Goal: Check status: Check status

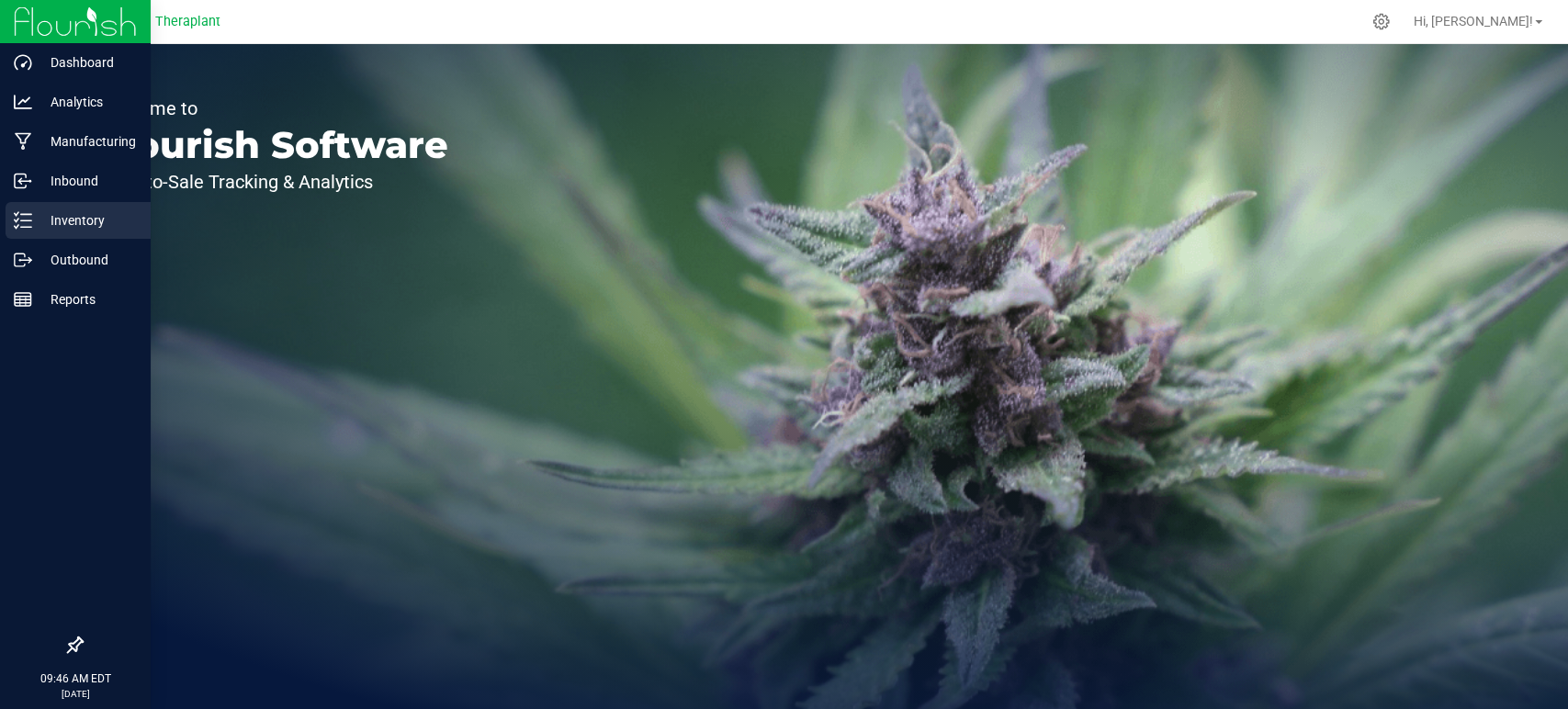
click at [79, 219] on p "Inventory" at bounding box center [87, 220] width 110 height 22
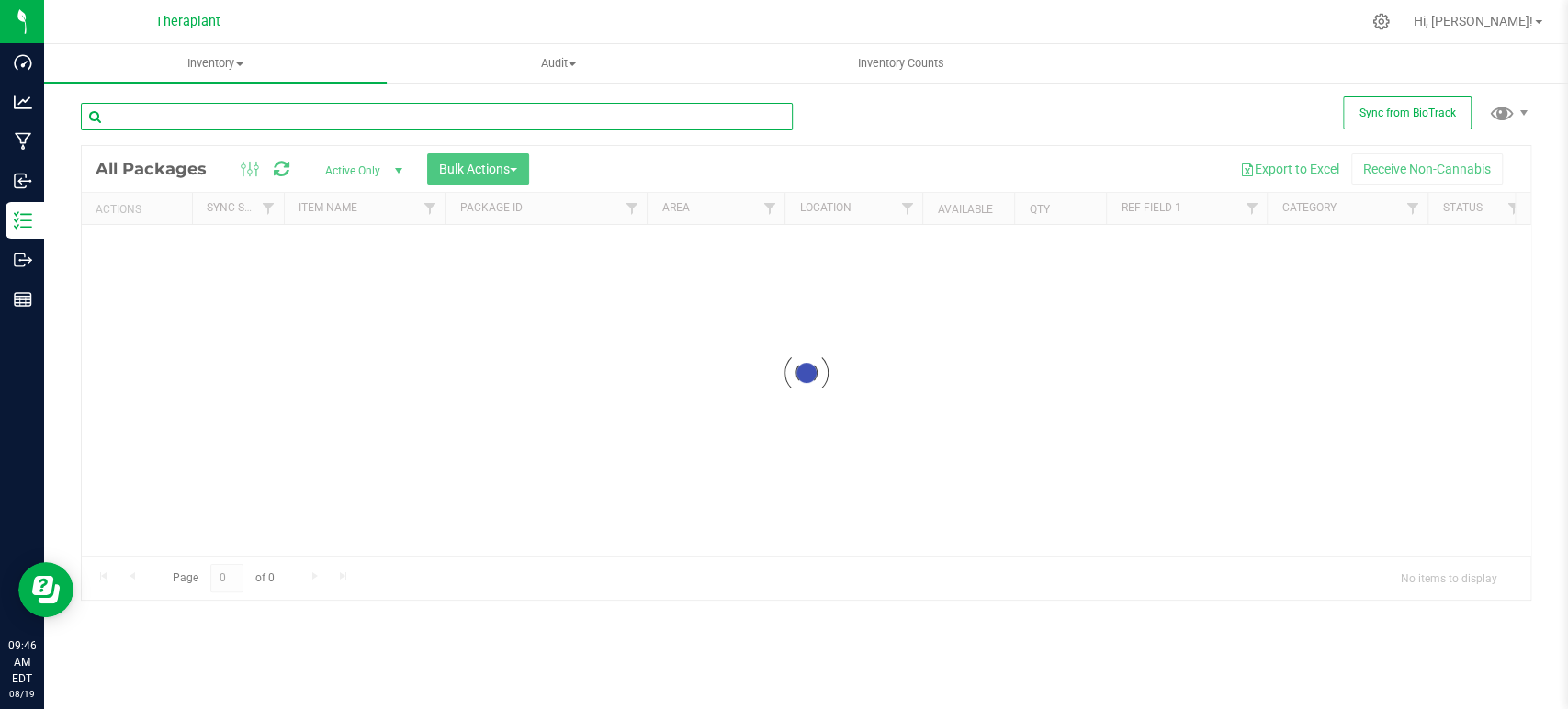
click at [269, 121] on input "text" at bounding box center [437, 117] width 712 height 28
type input "41109"
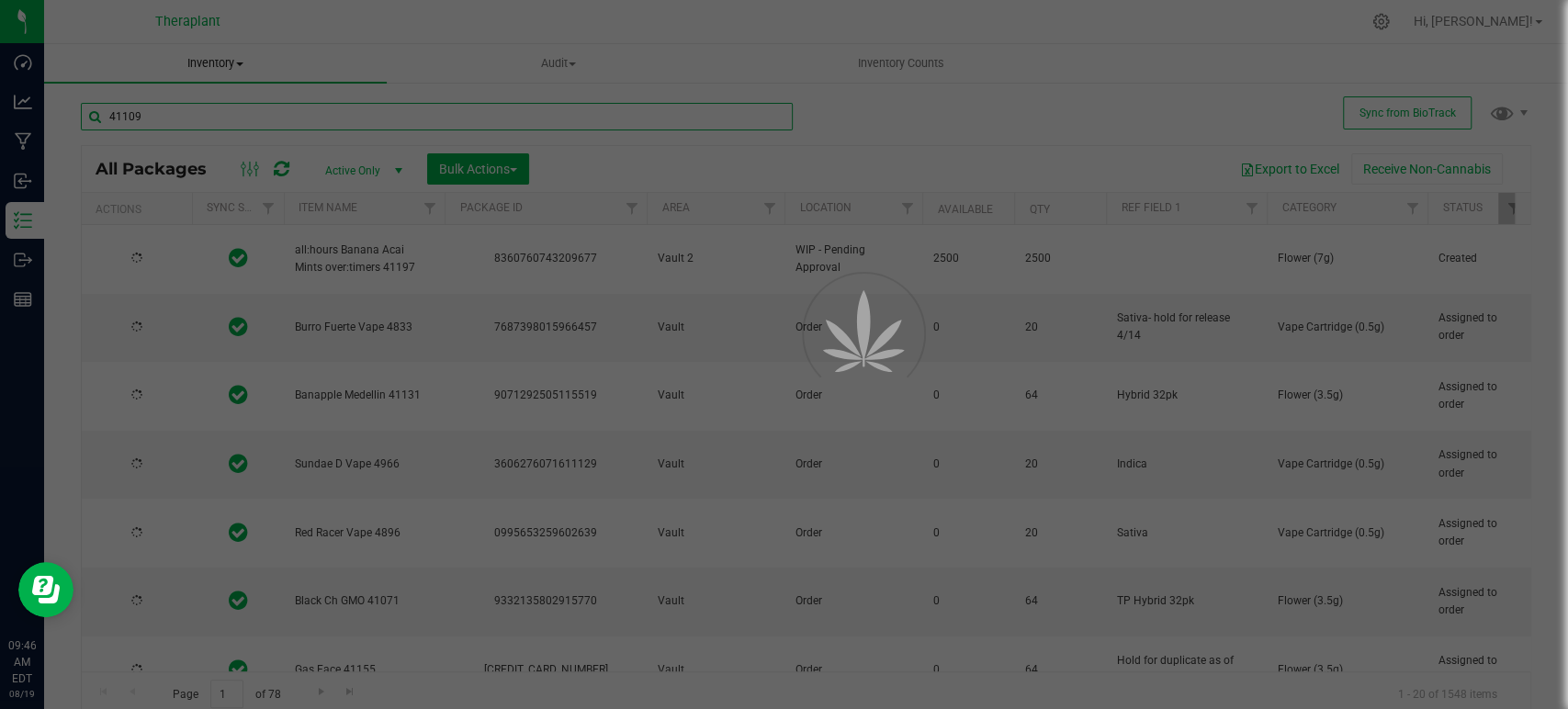
type input "[DATE]"
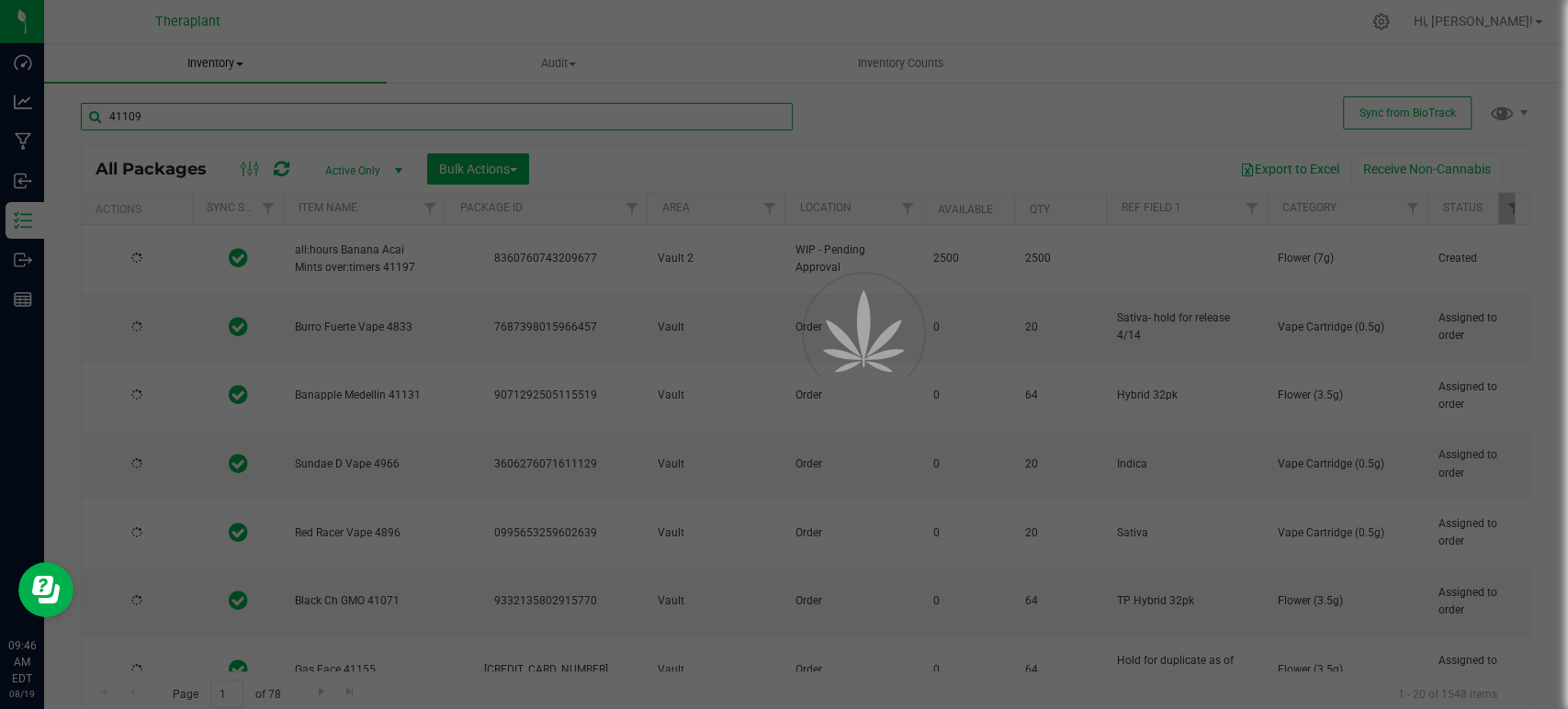
type input "[DATE]"
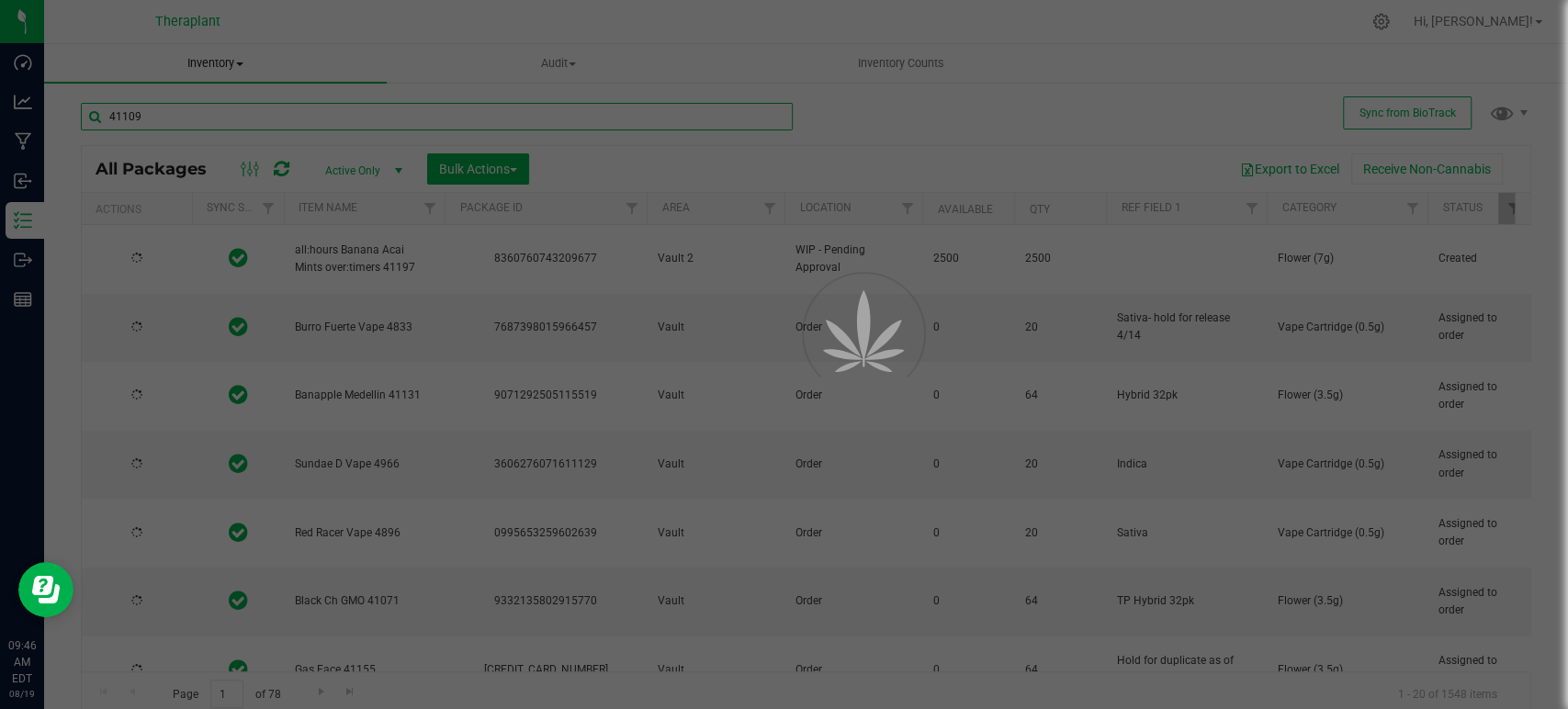
type input "[DATE]"
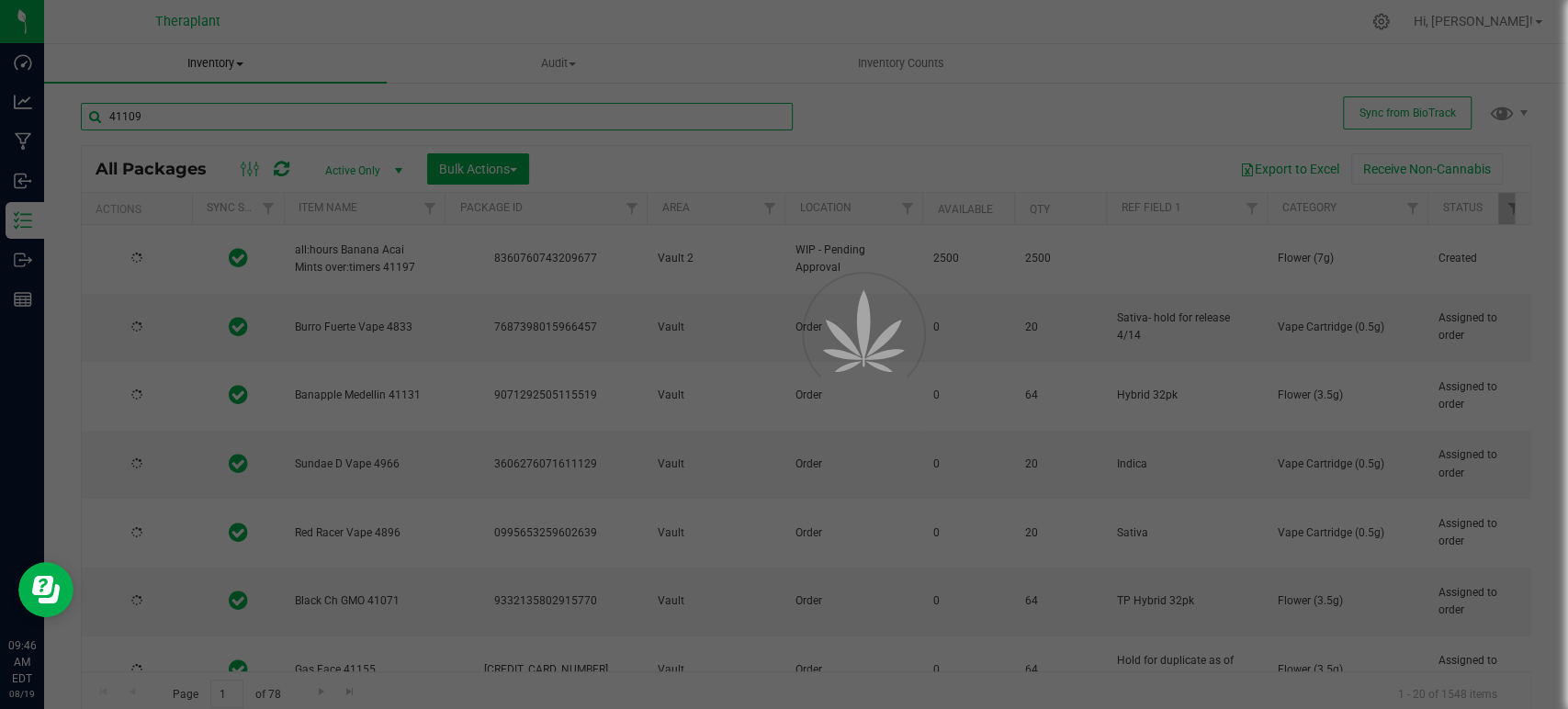
type input "[DATE]"
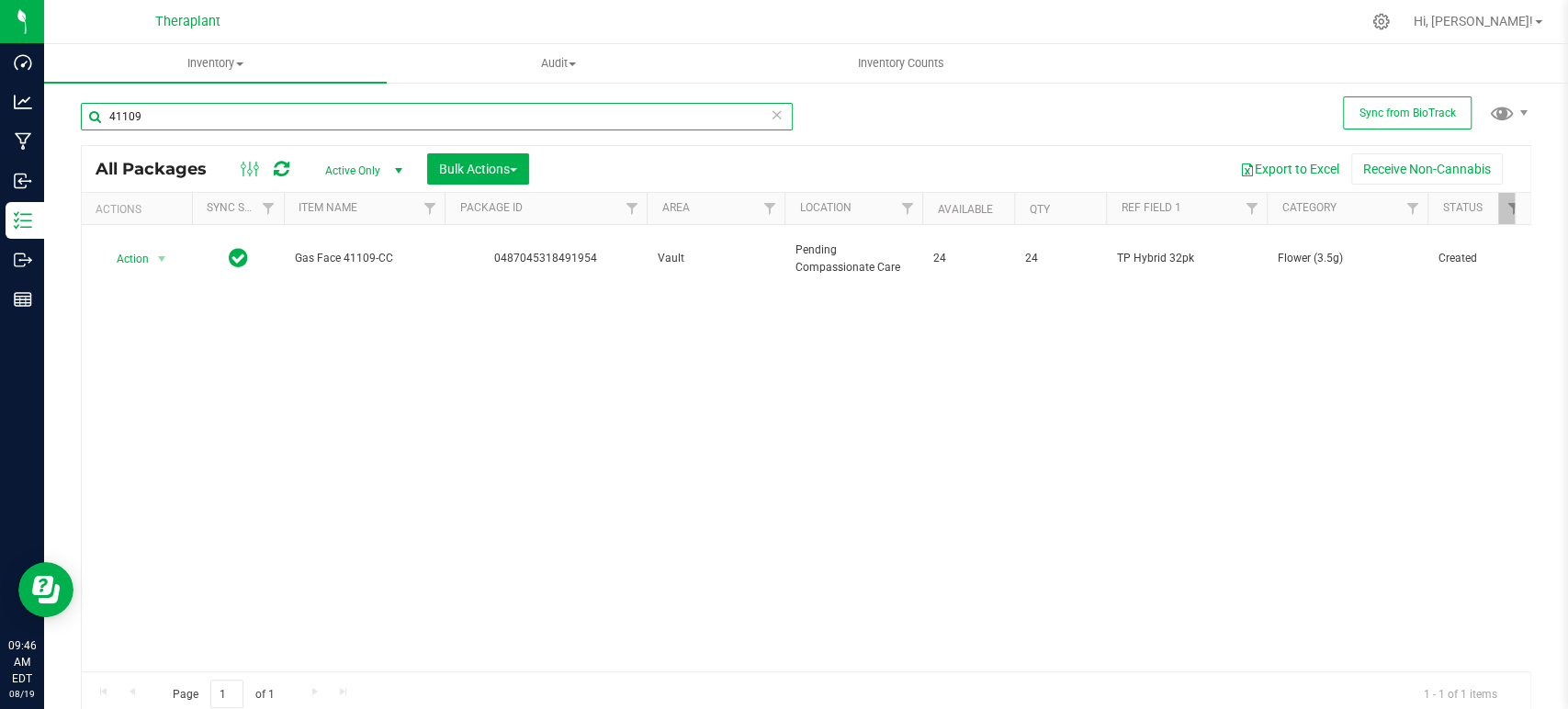
click at [506, 123] on input "41109" at bounding box center [437, 117] width 712 height 28
